Goal: Navigation & Orientation: Find specific page/section

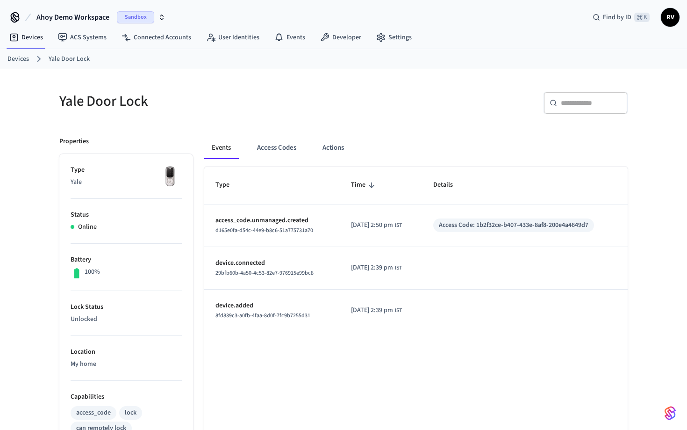
click at [96, 93] on h5 "Yale Door Lock" at bounding box center [198, 101] width 279 height 19
click at [15, 36] on icon at bounding box center [14, 36] width 3 height 3
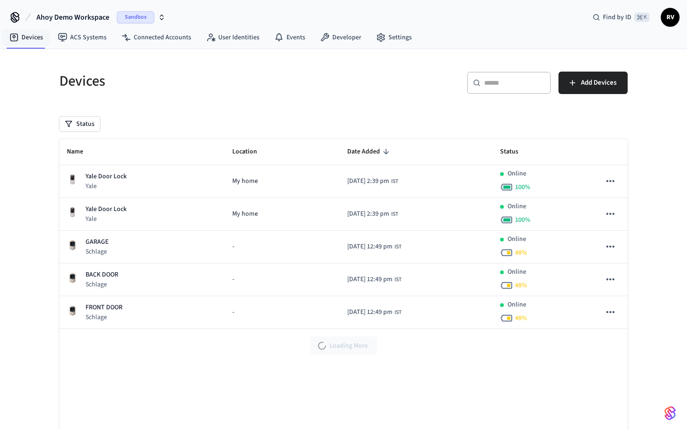
click at [126, 101] on div "Devices ​ ​ Add Devices Status Name Location Date Added Status Yale Door Lock Y…" at bounding box center [344, 262] width 584 height 404
click at [87, 20] on span "Ahoy Demo Workspace" at bounding box center [72, 17] width 73 height 11
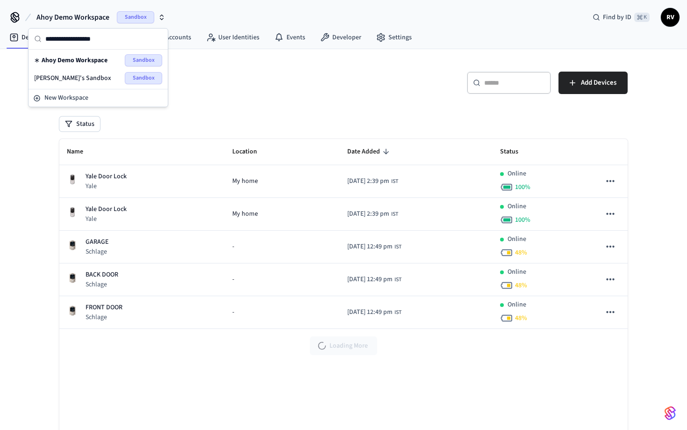
click at [86, 19] on span "Ahoy Demo Workspace" at bounding box center [72, 17] width 73 height 11
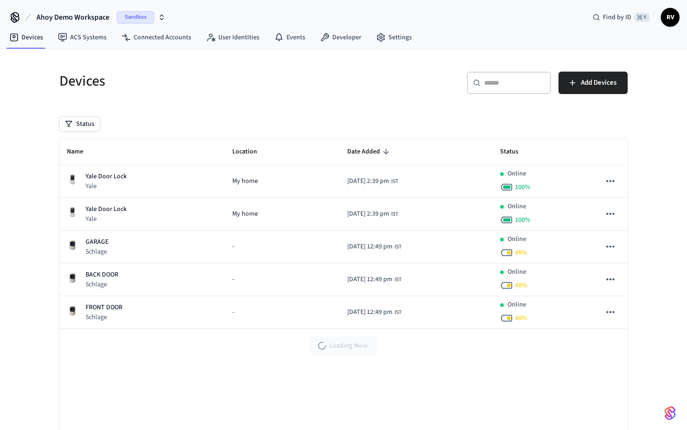
click at [224, 88] on h5 "Devices" at bounding box center [198, 81] width 279 height 19
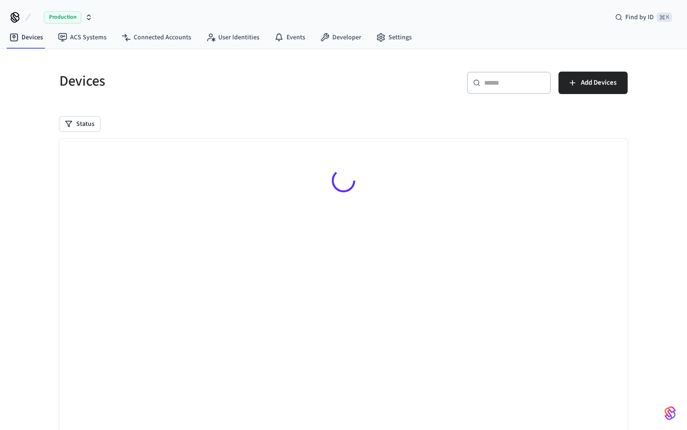
click at [144, 81] on h5 "Devices" at bounding box center [198, 81] width 279 height 19
click at [237, 102] on div "Devices ​ ​ Add Devices Status Searching..." at bounding box center [344, 262] width 584 height 404
click at [147, 87] on h5 "Devices" at bounding box center [198, 81] width 279 height 19
click at [88, 18] on icon "button" at bounding box center [88, 17] width 7 height 7
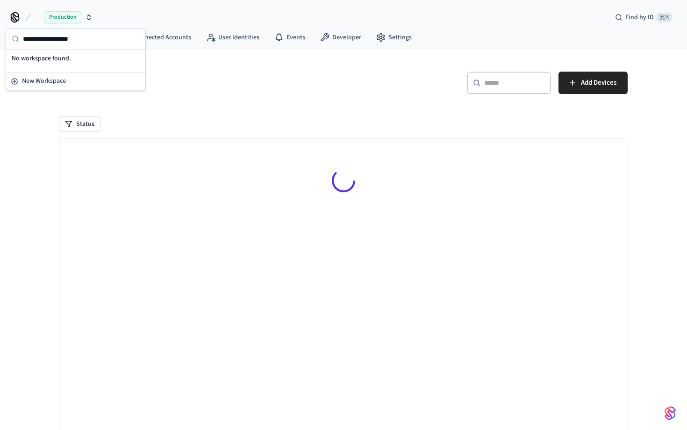
click at [88, 18] on icon "button" at bounding box center [88, 17] width 7 height 7
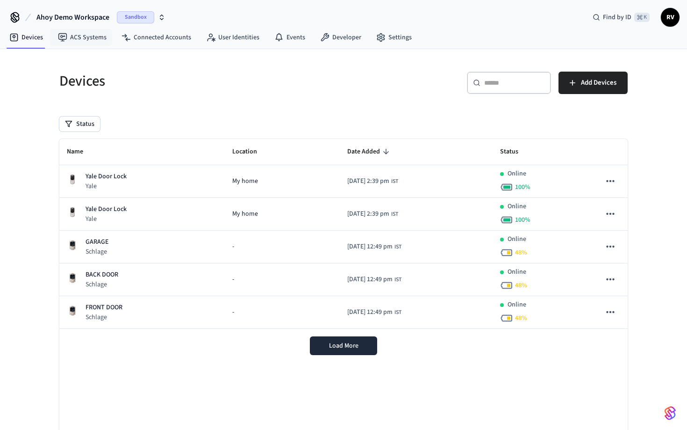
click at [85, 16] on span "Ahoy Demo Workspace" at bounding box center [72, 17] width 73 height 11
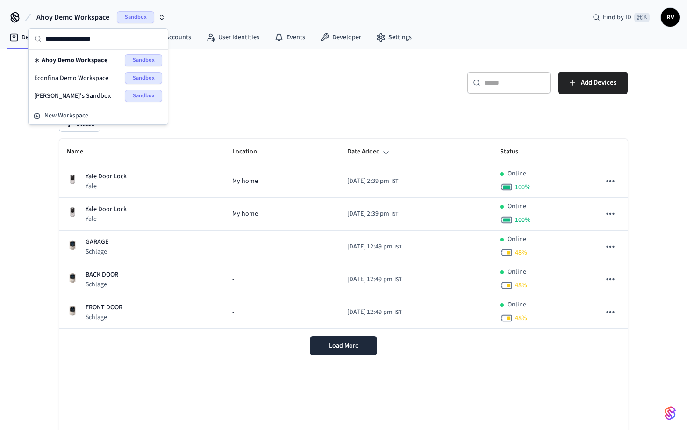
click at [226, 77] on h5 "Devices" at bounding box center [198, 81] width 279 height 19
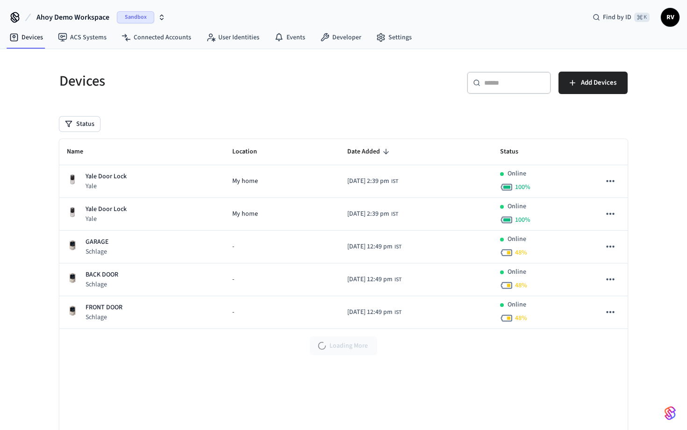
click at [238, 89] on h5 "Devices" at bounding box center [198, 81] width 279 height 19
